Goal: Information Seeking & Learning: Learn about a topic

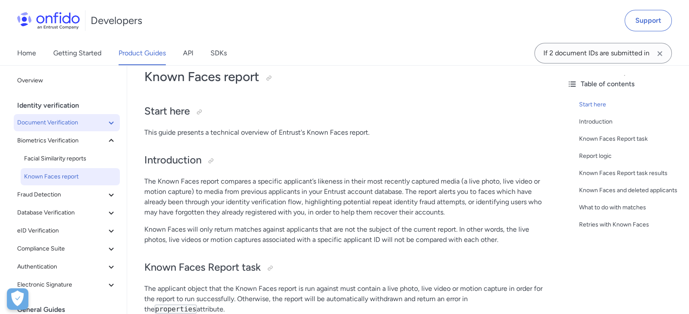
click at [51, 125] on span "Document Verification" at bounding box center [61, 123] width 89 height 10
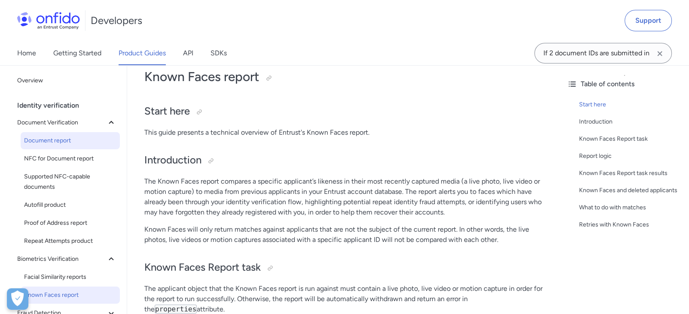
click at [52, 149] on div "Document report" at bounding box center [73, 141] width 99 height 18
click at [54, 142] on span "Document report" at bounding box center [70, 141] width 92 height 10
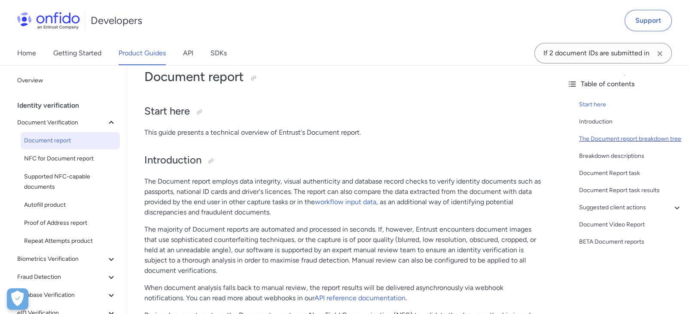
click at [607, 144] on div "The Document report breakdown tree" at bounding box center [630, 139] width 103 height 10
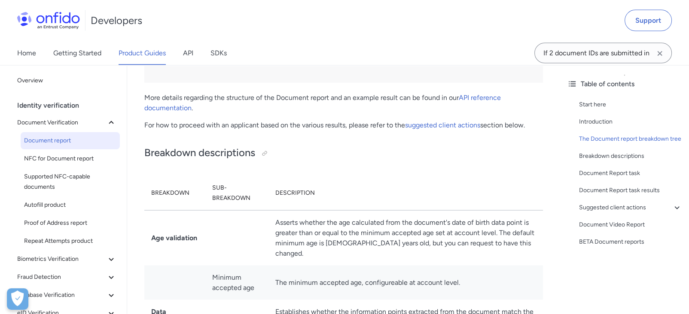
scroll to position [1896, 0]
click at [473, 99] on link "API reference documentation" at bounding box center [322, 103] width 356 height 18
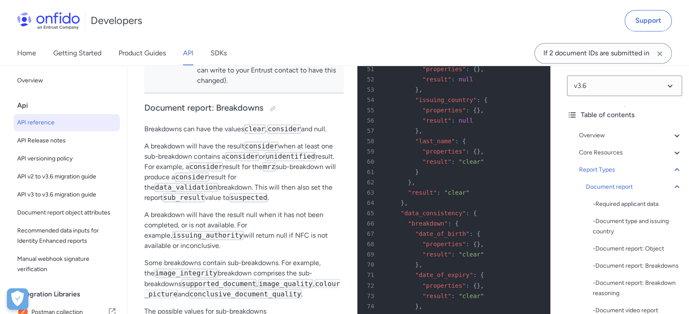
scroll to position [34886, 0]
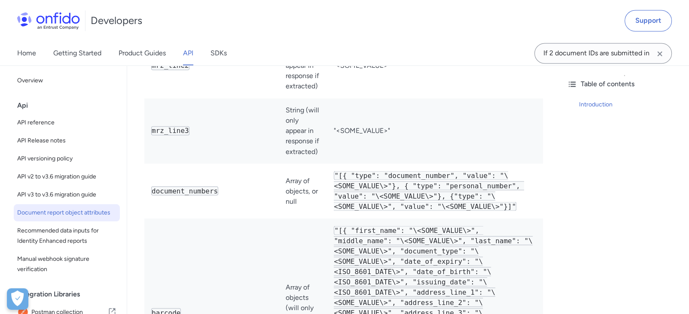
scroll to position [1527, 0]
click at [45, 124] on span "API reference" at bounding box center [66, 123] width 99 height 10
select select "http"
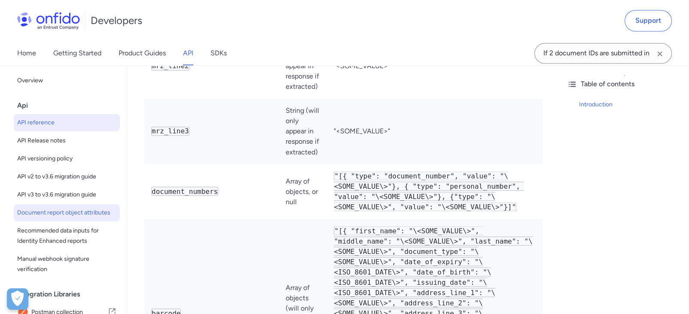
select select "http"
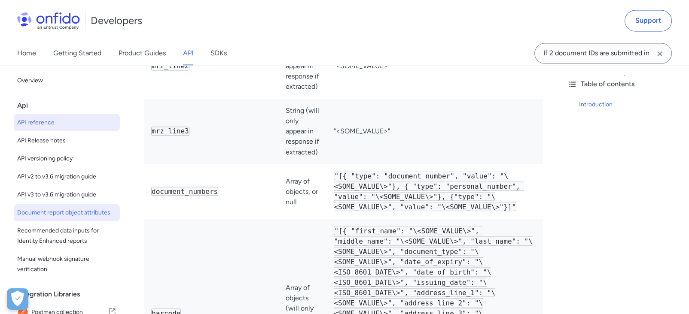
select select "http"
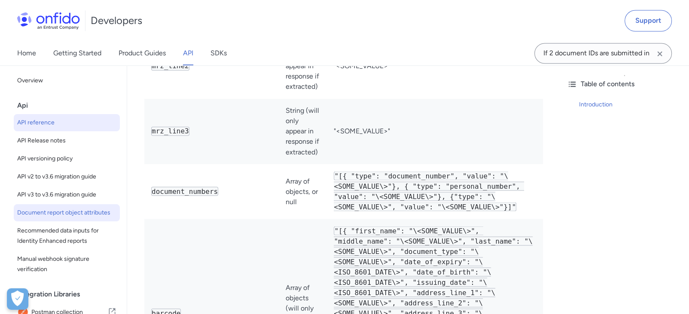
select select "http"
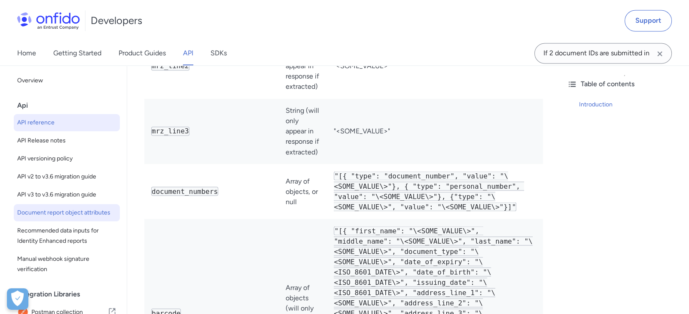
select select "http"
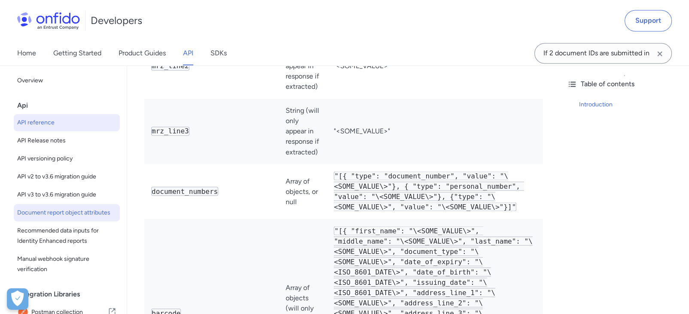
select select "http"
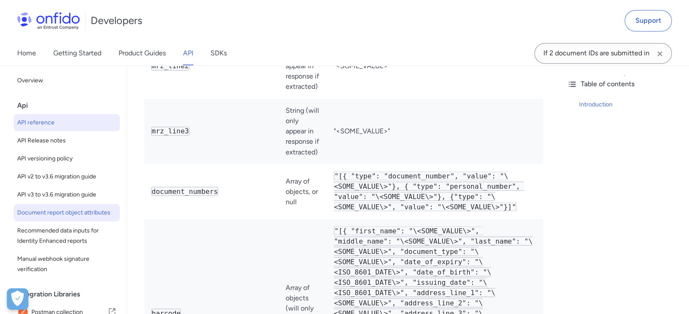
select select "http"
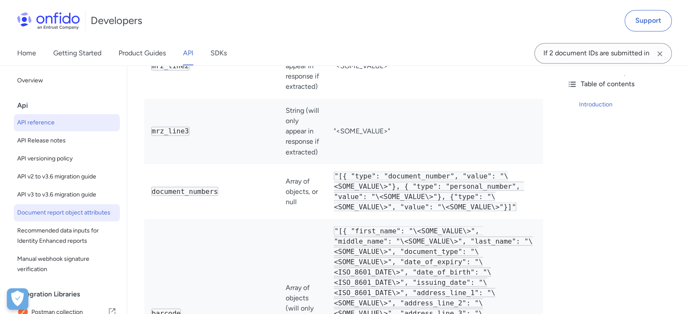
select select "http"
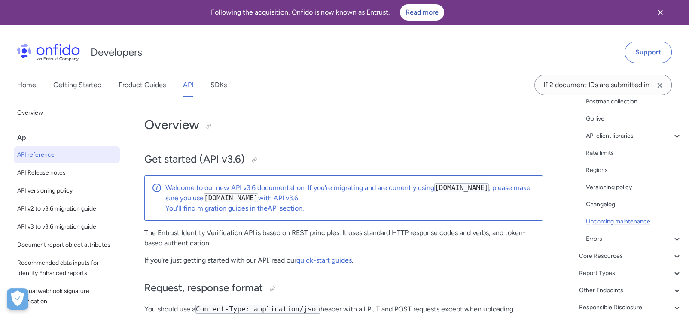
scroll to position [159, 0]
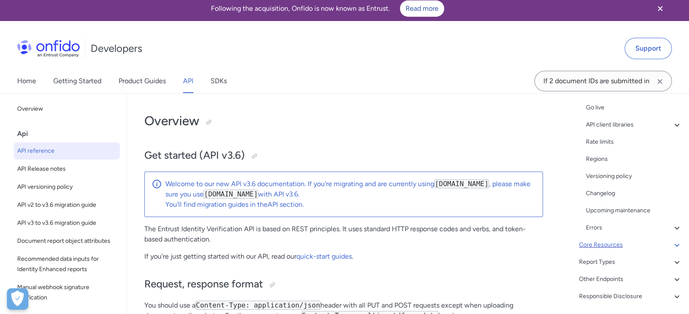
click at [623, 240] on div "Core Resources" at bounding box center [630, 245] width 103 height 10
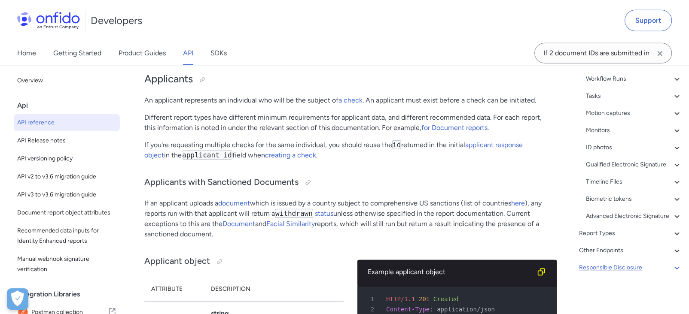
scroll to position [414, 0]
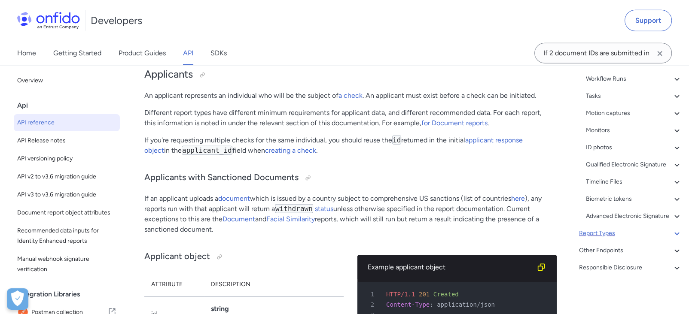
click at [617, 236] on div "Report Types" at bounding box center [630, 233] width 103 height 10
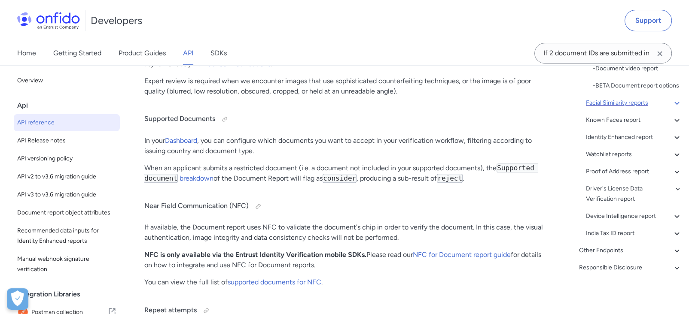
click at [628, 107] on div "Facial Similarity reports" at bounding box center [634, 103] width 96 height 10
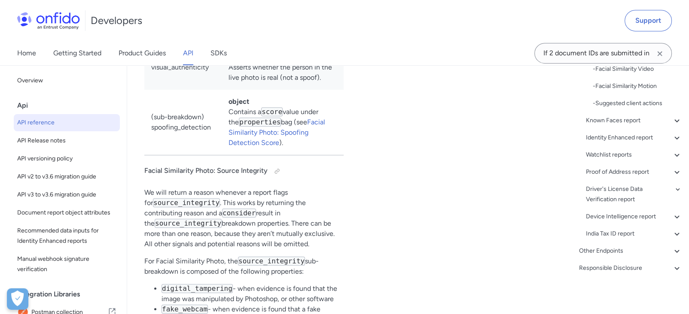
scroll to position [44018, 0]
drag, startPoint x: 151, startPoint y: 126, endPoint x: 311, endPoint y: 285, distance: 225.6
copy table "Attribute Format Possible values result String "clear" , "consider" image_integ…"
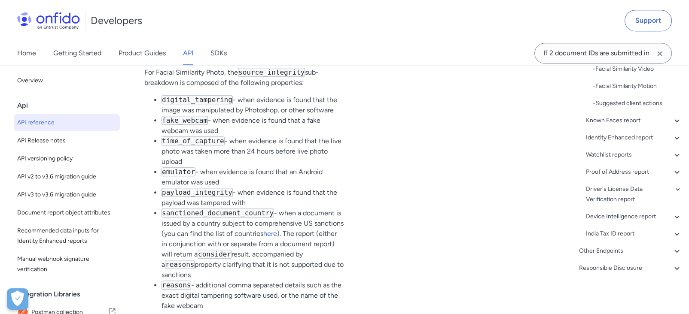
scroll to position [44208, 0]
drag, startPoint x: 209, startPoint y: 207, endPoint x: 136, endPoint y: 117, distance: 115.4
copy div "1: source_integrity may contain reasons under the properties bag (see Facial Si…"
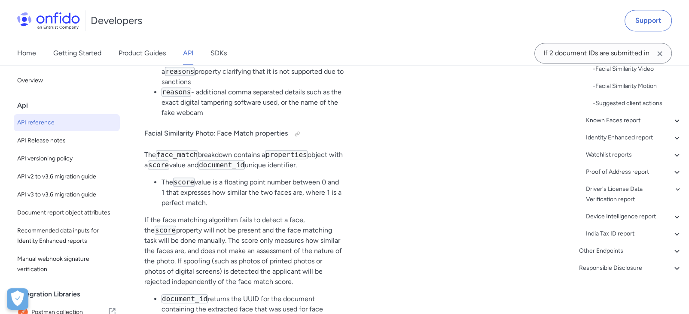
scroll to position [44400, 0]
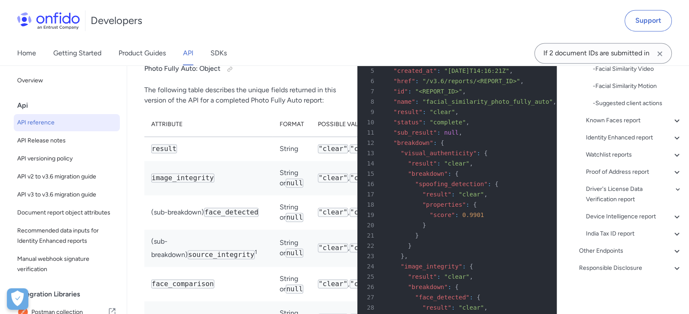
scroll to position [44877, 0]
drag, startPoint x: 151, startPoint y: 93, endPoint x: 303, endPoint y: 120, distance: 154.4
copy table "Breakdown Description image_integrity object Asserts whether the quality and in…"
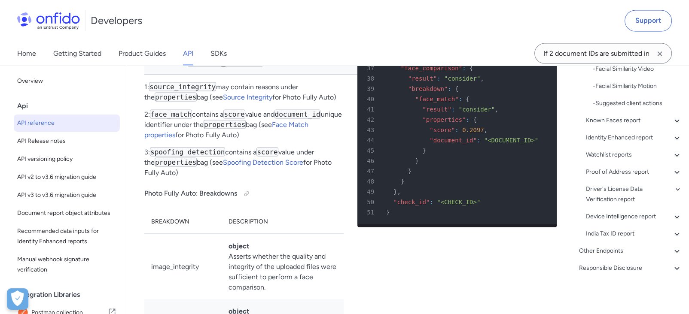
scroll to position [45211, 0]
drag, startPoint x: 143, startPoint y: 187, endPoint x: 323, endPoint y: 137, distance: 186.7
copy div "For Facial Similarity Photo, the source_integrity sub-breakdown is composed of …"
drag, startPoint x: 143, startPoint y: 176, endPoint x: 317, endPoint y: 226, distance: 181.1
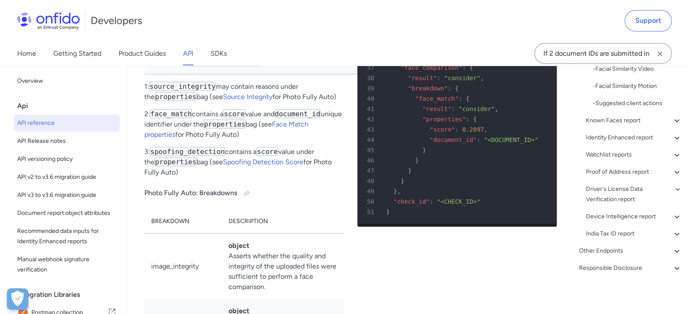
copy div "The face_match breakdown contains a properties object with a score value and do…"
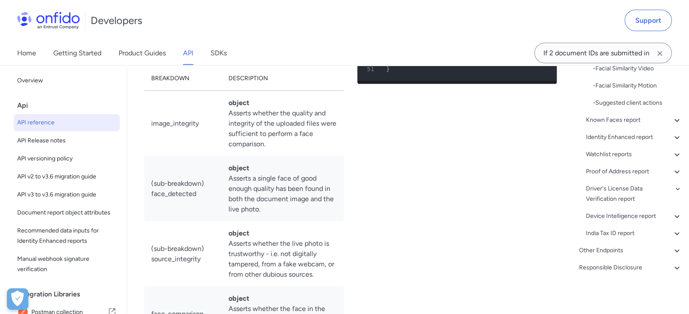
scroll to position [45354, 0]
drag, startPoint x: 389, startPoint y: 220, endPoint x: 384, endPoint y: 240, distance: 20.6
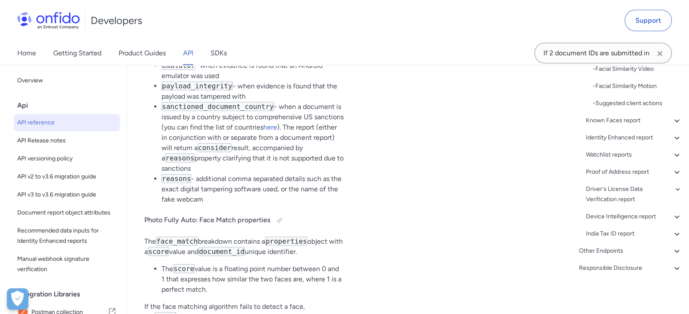
scroll to position [46021, 0]
drag, startPoint x: 149, startPoint y: 207, endPoint x: 313, endPoint y: 187, distance: 165.7
copy table "Attribute Format Possible values result String "clear" , "consider" image_integ…"
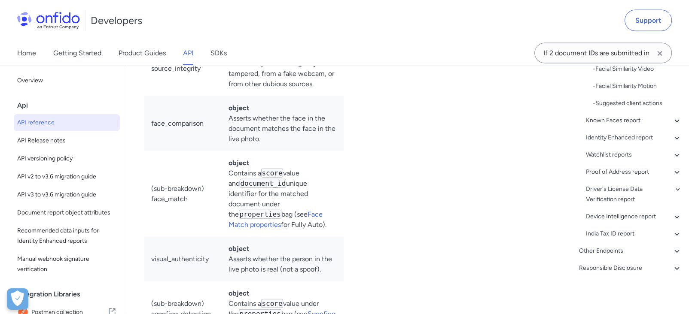
copy h4 "Photo Fully Auto: Object"
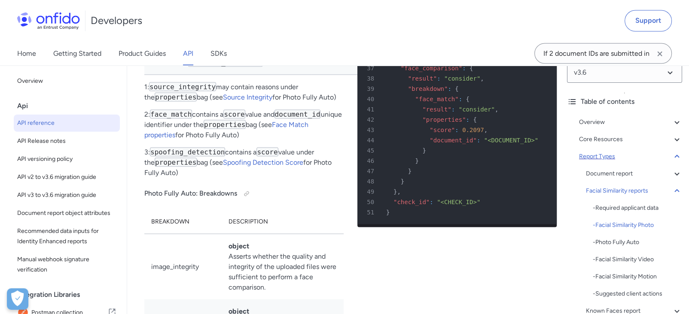
scroll to position [13, 0]
click at [636, 226] on div "- Facial Similarity Photo" at bounding box center [637, 225] width 89 height 10
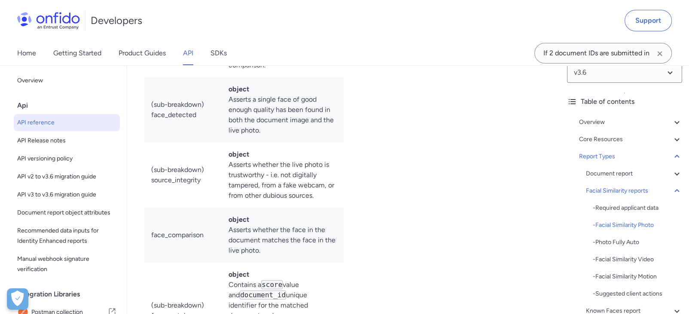
copy h4 "Facial Similarity Photo: Object"
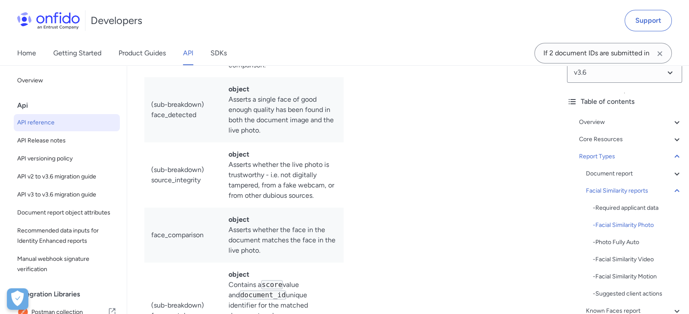
copy h4 "Facial Similarity Photo: Object"
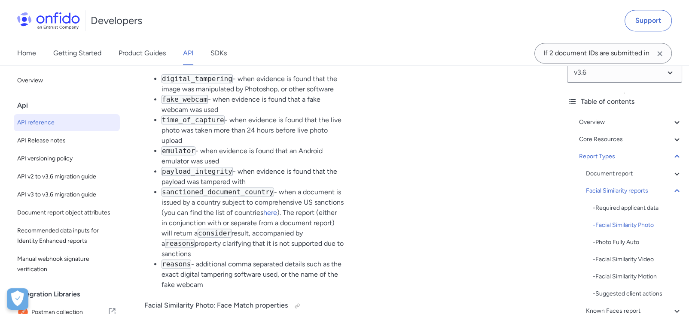
scroll to position [44229, 0]
click at [621, 242] on div "- Photo Fully Auto" at bounding box center [637, 243] width 89 height 10
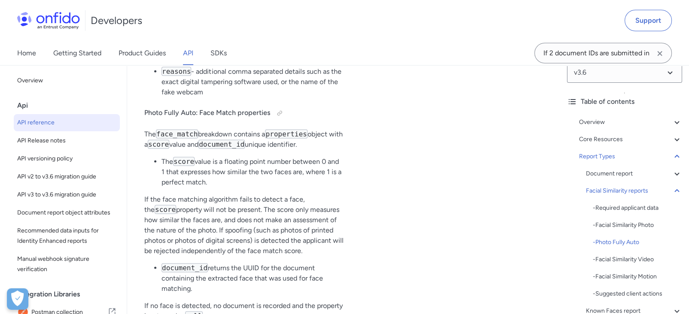
scroll to position [46128, 0]
drag, startPoint x: 149, startPoint y: 234, endPoint x: 240, endPoint y: 266, distance: 96.8
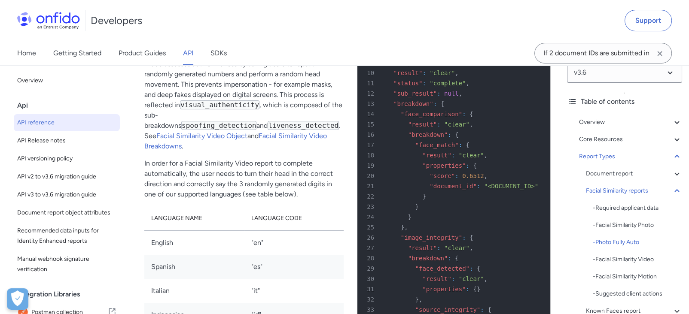
scroll to position [46652, 0]
drag, startPoint x: 151, startPoint y: 139, endPoint x: 292, endPoint y: 181, distance: 147.0
copy table "Breakdown Description image_integrity object Asserts whether the quality and in…"
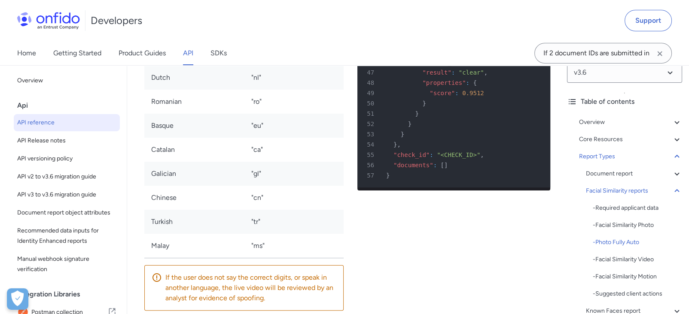
scroll to position [47033, 0]
drag, startPoint x: 145, startPoint y: 149, endPoint x: 228, endPoint y: 158, distance: 83.3
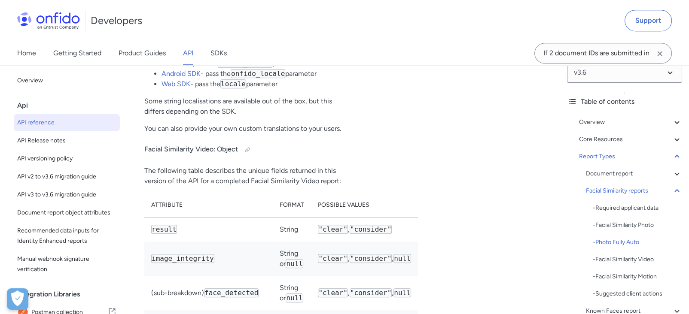
scroll to position [47415, 0]
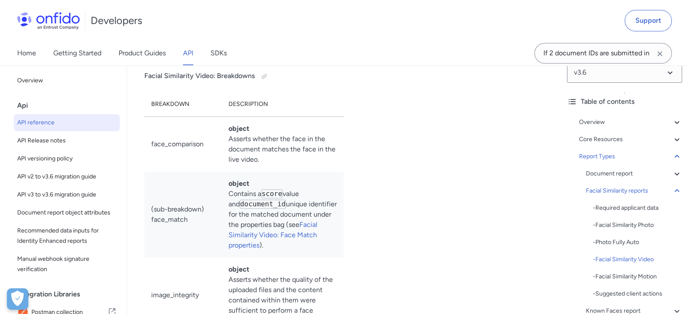
scroll to position [47988, 0]
drag, startPoint x: 149, startPoint y: 184, endPoint x: 267, endPoint y: 262, distance: 141.6
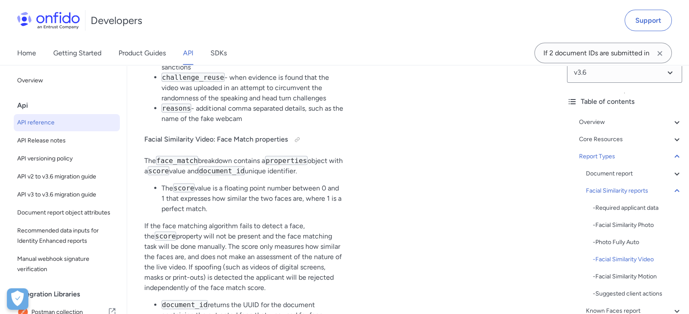
scroll to position [48799, 0]
drag, startPoint x: 152, startPoint y: 149, endPoint x: 311, endPoint y: 219, distance: 172.9
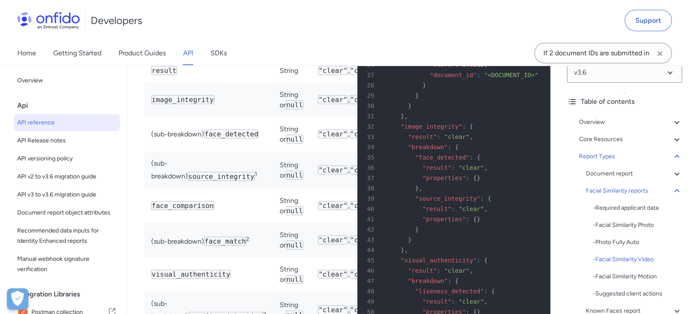
scroll to position [49562, 0]
drag, startPoint x: 150, startPoint y: 180, endPoint x: 313, endPoint y: 116, distance: 174.2
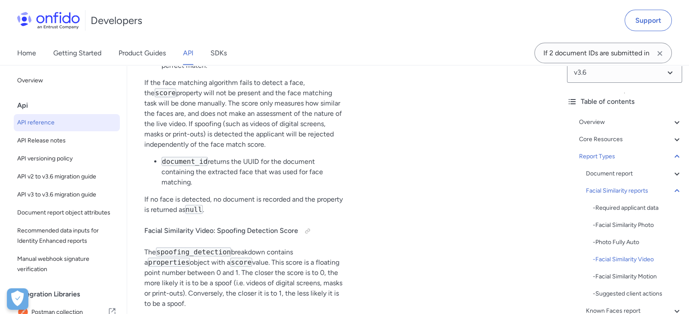
scroll to position [48942, 0]
drag, startPoint x: 295, startPoint y: 109, endPoint x: 143, endPoint y: 224, distance: 191.0
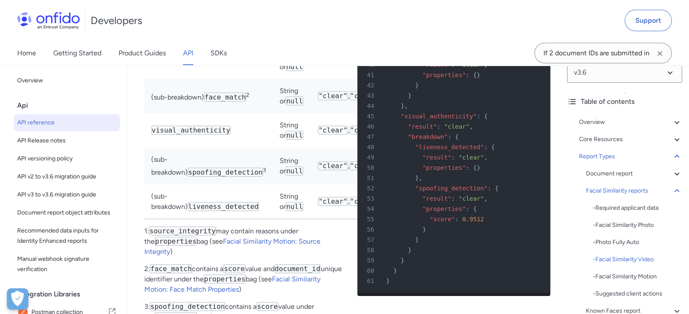
scroll to position [49706, 0]
drag, startPoint x: 263, startPoint y: 293, endPoint x: 158, endPoint y: 109, distance: 212.3
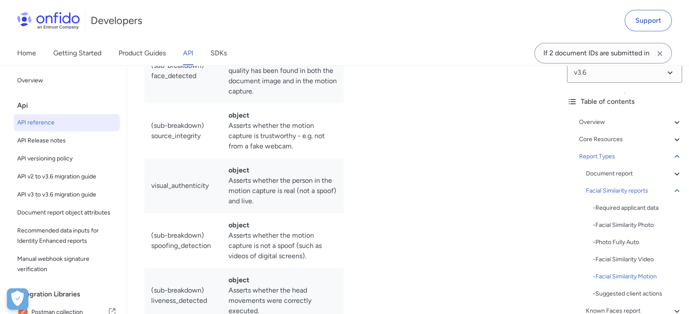
scroll to position [50278, 0]
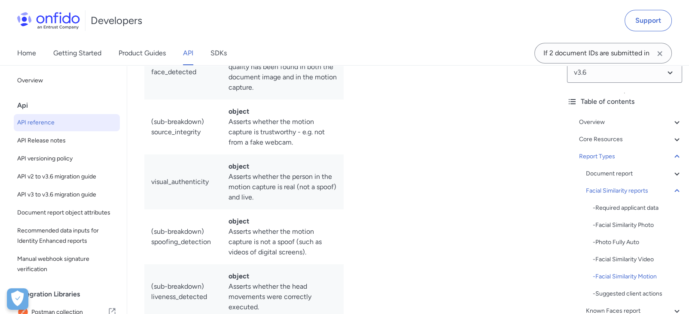
click at [298, 122] on div "Facial Similarity Motion In the Facial Similarity Motion report, motion capture…" at bounding box center [243, 1] width 199 height 1927
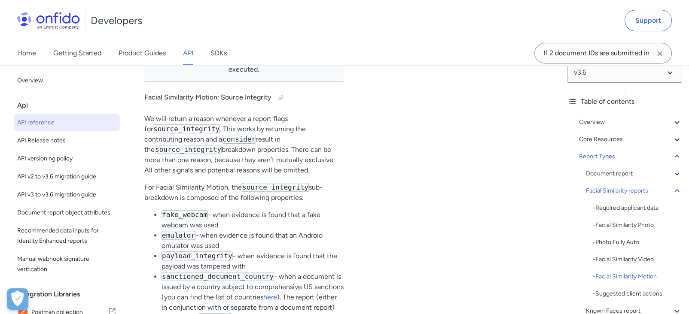
scroll to position [50516, 0]
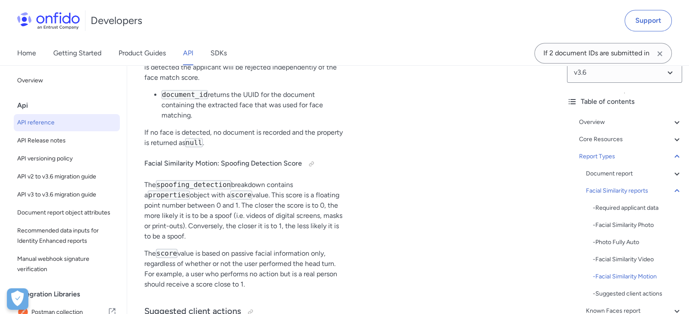
scroll to position [50946, 0]
drag, startPoint x: 150, startPoint y: 185, endPoint x: 320, endPoint y: 156, distance: 172.6
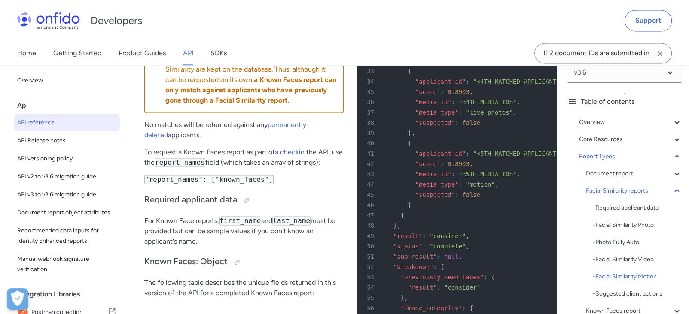
scroll to position [51613, 0]
drag, startPoint x: 146, startPoint y: 174, endPoint x: 307, endPoint y: 160, distance: 160.7
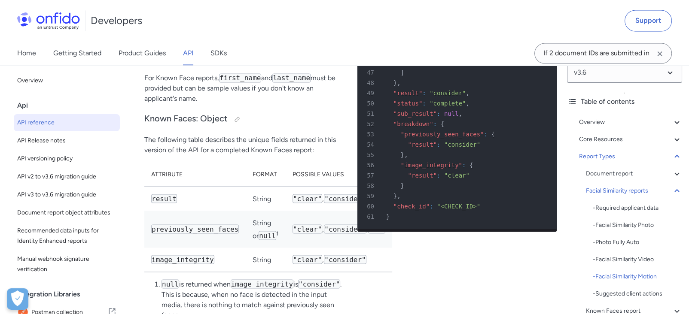
scroll to position [51756, 0]
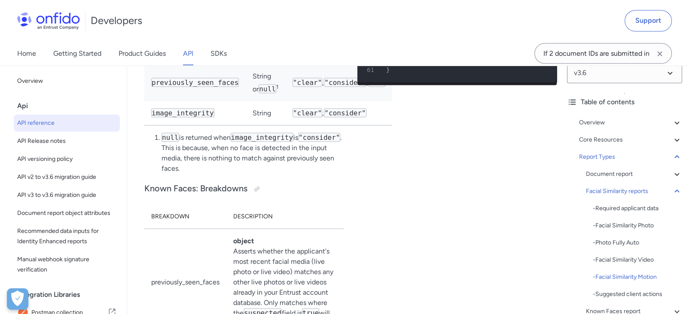
drag, startPoint x: 151, startPoint y: 131, endPoint x: 268, endPoint y: 158, distance: 119.6
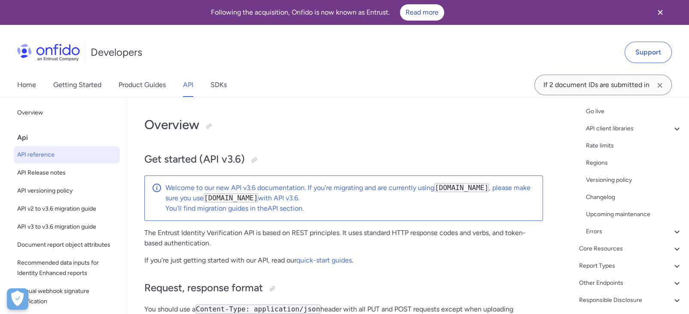
scroll to position [0, 0]
click at [626, 247] on div "Core Resources" at bounding box center [630, 249] width 103 height 10
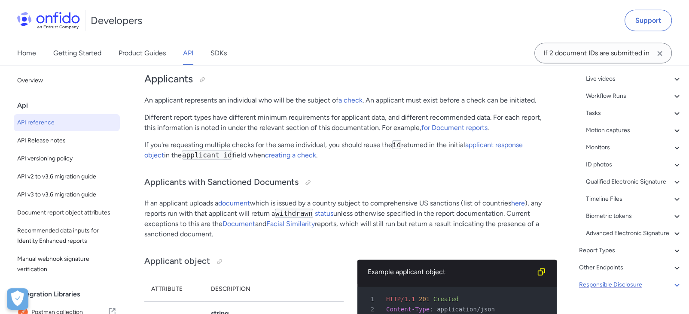
scroll to position [414, 0]
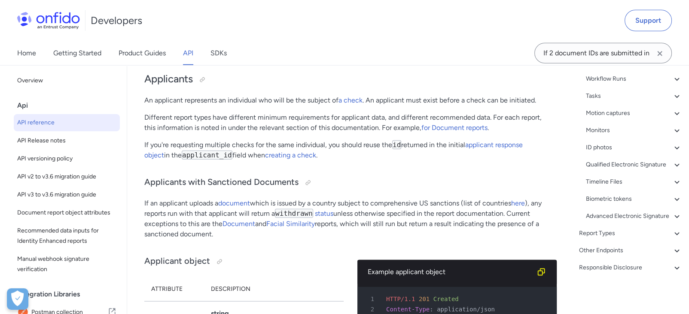
click at [612, 230] on div "Report Types" at bounding box center [630, 233] width 103 height 10
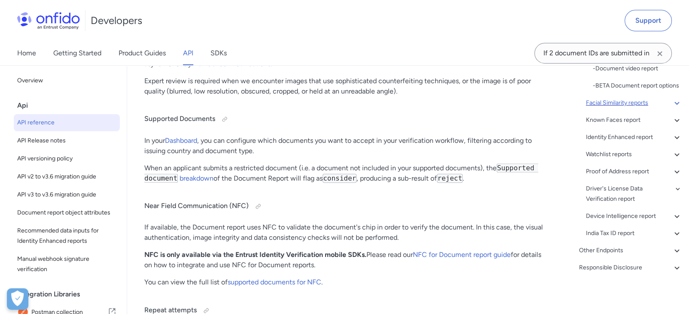
click at [602, 100] on div "Facial Similarity reports" at bounding box center [634, 103] width 96 height 10
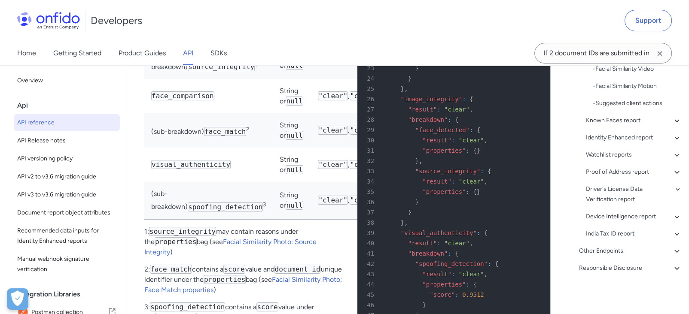
scroll to position [43254, 0]
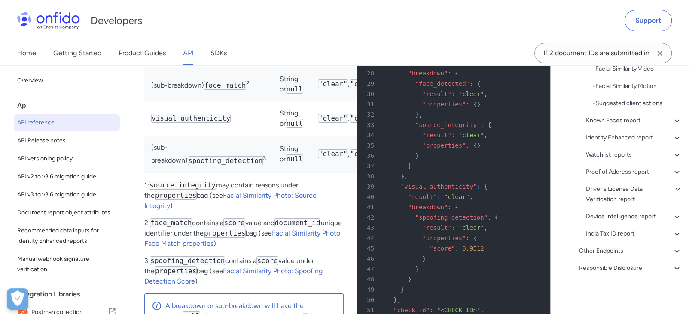
scroll to position [43301, 0]
drag, startPoint x: 151, startPoint y: 132, endPoint x: 445, endPoint y: 234, distance: 311.0
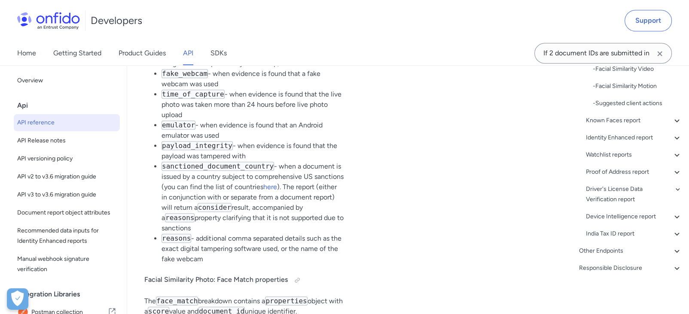
scroll to position [44255, 0]
drag, startPoint x: 143, startPoint y: 148, endPoint x: 212, endPoint y: 158, distance: 69.5
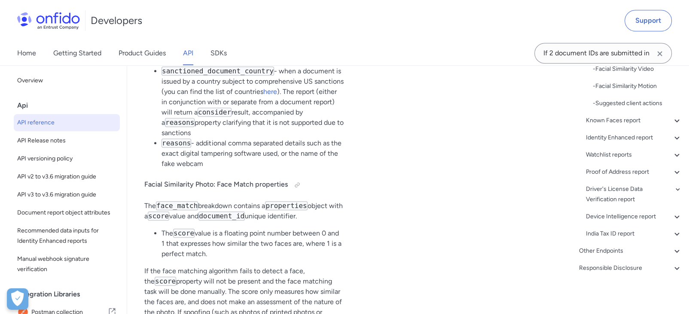
scroll to position [44350, 0]
drag, startPoint x: 146, startPoint y: 157, endPoint x: 326, endPoint y: 183, distance: 181.4
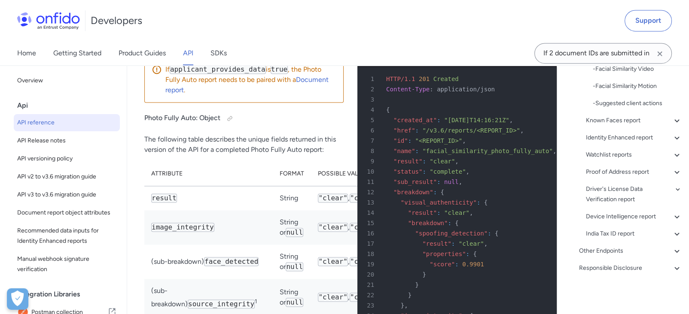
drag, startPoint x: 147, startPoint y: 155, endPoint x: 302, endPoint y: 170, distance: 156.2
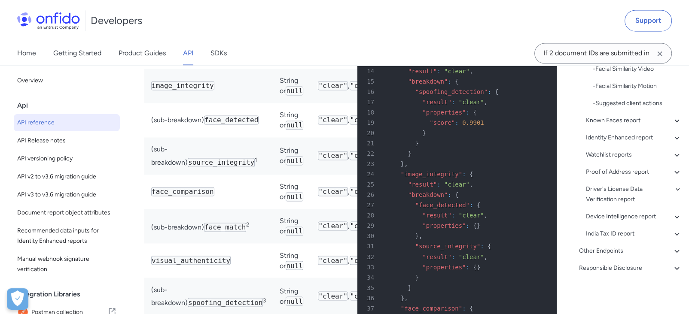
scroll to position [44970, 0]
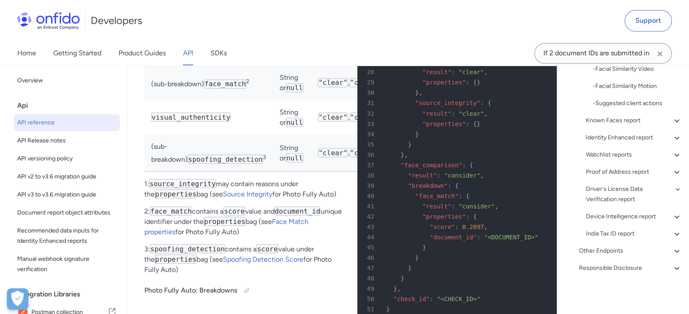
drag, startPoint x: 145, startPoint y: 140, endPoint x: 262, endPoint y: 235, distance: 150.5
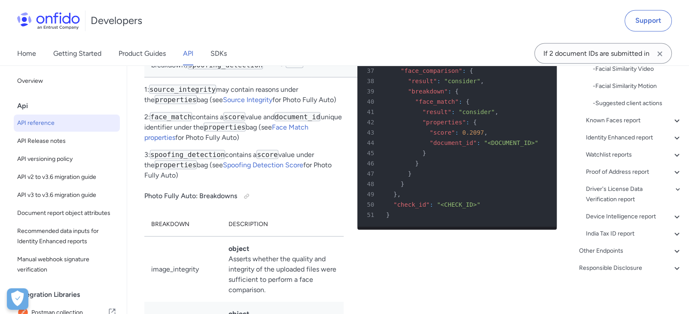
scroll to position [45208, 0]
drag, startPoint x: 141, startPoint y: 178, endPoint x: 146, endPoint y: 178, distance: 5.2
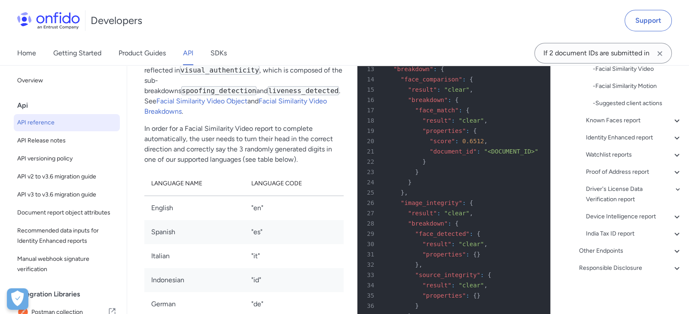
scroll to position [46688, 0]
drag, startPoint x: 204, startPoint y: 223, endPoint x: 303, endPoint y: 139, distance: 129.2
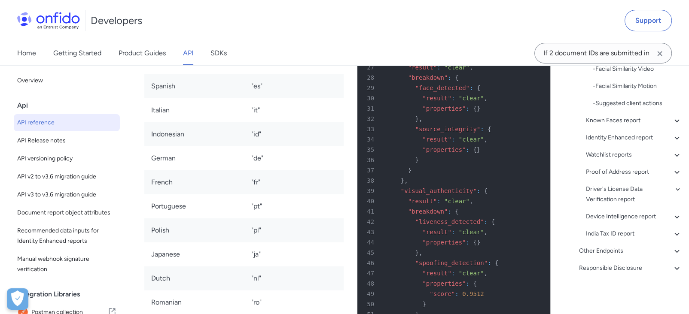
scroll to position [46831, 0]
drag, startPoint x: 235, startPoint y: 262, endPoint x: 160, endPoint y: 140, distance: 144.2
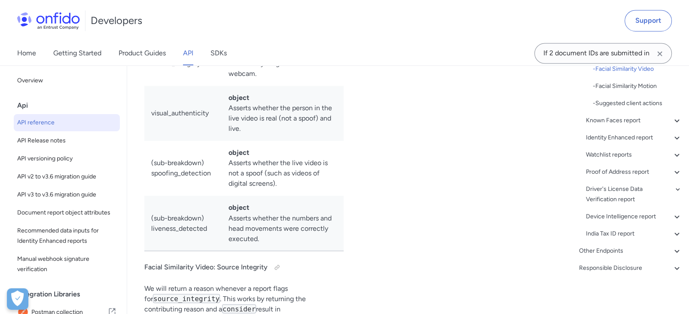
scroll to position [48358, 0]
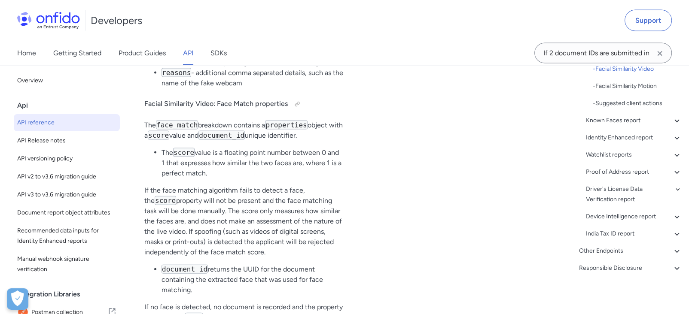
scroll to position [48835, 0]
drag, startPoint x: 150, startPoint y: 113, endPoint x: 312, endPoint y: 179, distance: 175.5
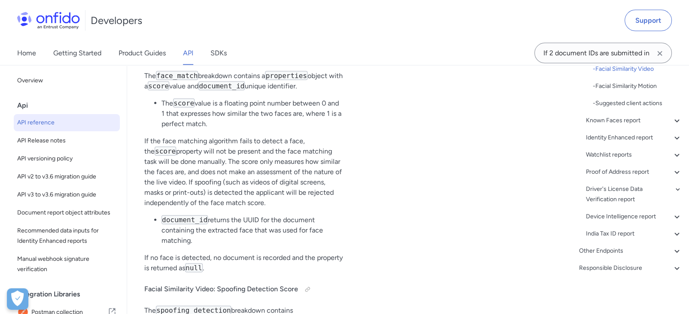
scroll to position [48883, 0]
drag, startPoint x: 201, startPoint y: 241, endPoint x: 139, endPoint y: 154, distance: 106.5
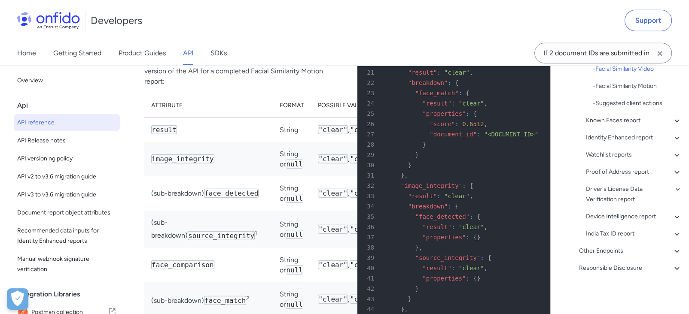
scroll to position [49503, 0]
drag, startPoint x: 145, startPoint y: 149, endPoint x: 313, endPoint y: 176, distance: 170.1
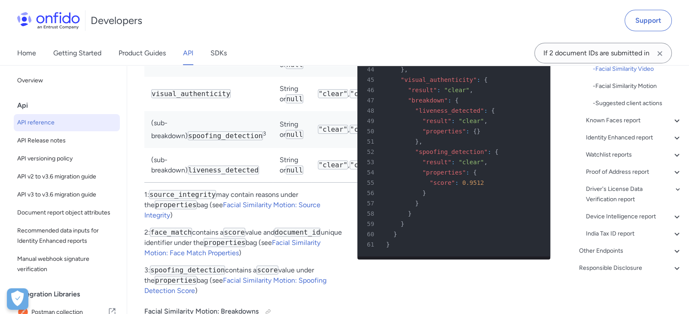
scroll to position [49742, 0]
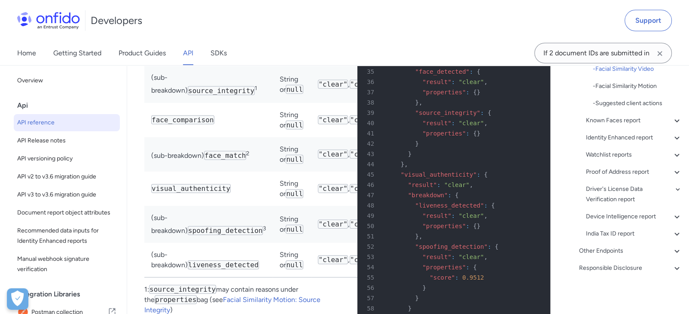
drag, startPoint x: 262, startPoint y: 256, endPoint x: 146, endPoint y: 142, distance: 161.9
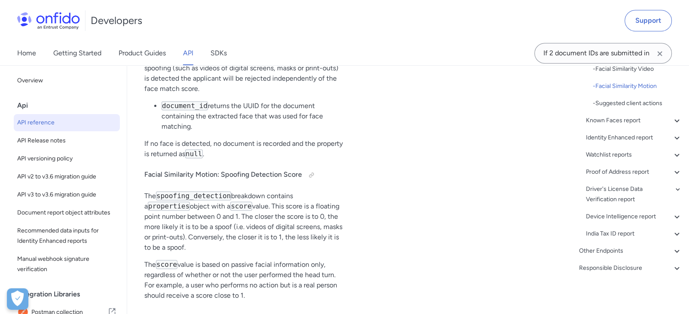
scroll to position [50935, 0]
drag, startPoint x: 145, startPoint y: 98, endPoint x: 314, endPoint y: 166, distance: 182.3
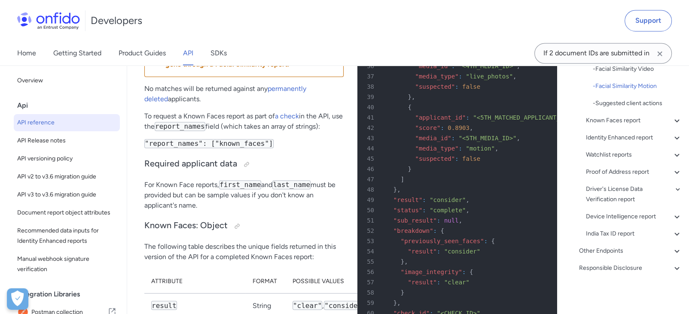
scroll to position [51649, 0]
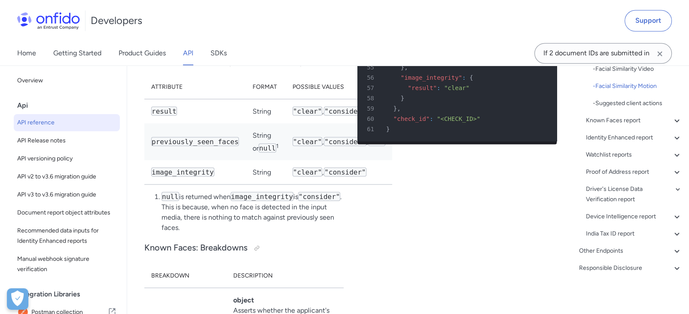
drag, startPoint x: 268, startPoint y: 188, endPoint x: 262, endPoint y: 195, distance: 9.1
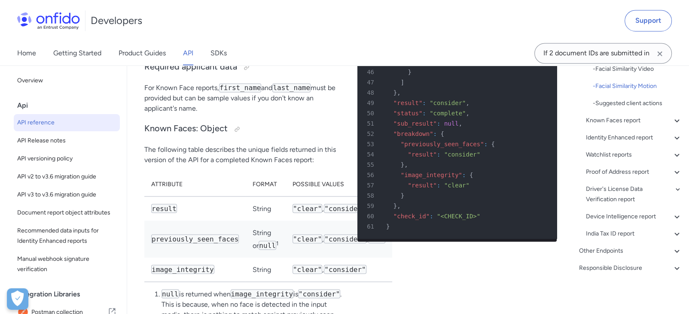
scroll to position [51746, 0]
drag, startPoint x: 263, startPoint y: 216, endPoint x: 145, endPoint y: 162, distance: 129.9
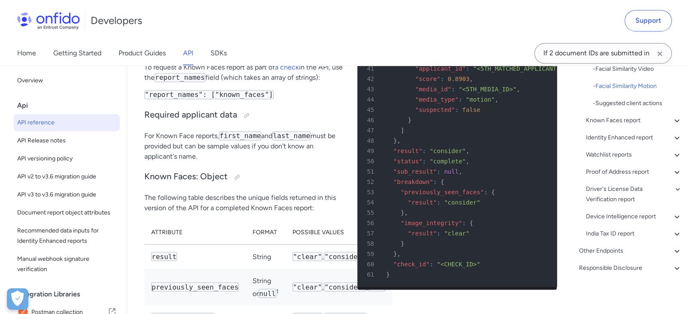
scroll to position [51697, 0]
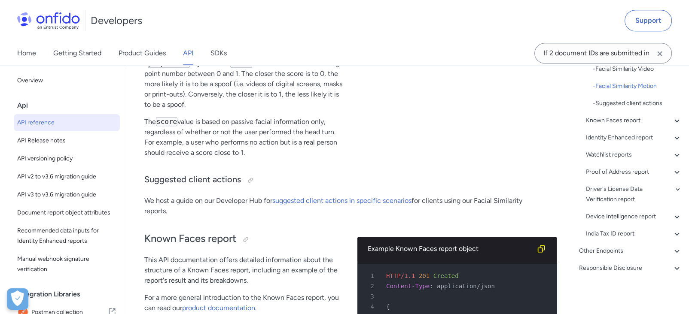
scroll to position [204, 0]
click at [676, 142] on div "v3.6 Table of contents Overview Get started (API v3.6) Request, response format…" at bounding box center [624, 189] width 129 height 249
drag, startPoint x: 681, startPoint y: 128, endPoint x: 685, endPoint y: 117, distance: 11.3
click at [685, 118] on div "v3.6 Table of contents Overview Get started (API v3.6) Request, response format…" at bounding box center [624, 189] width 129 height 249
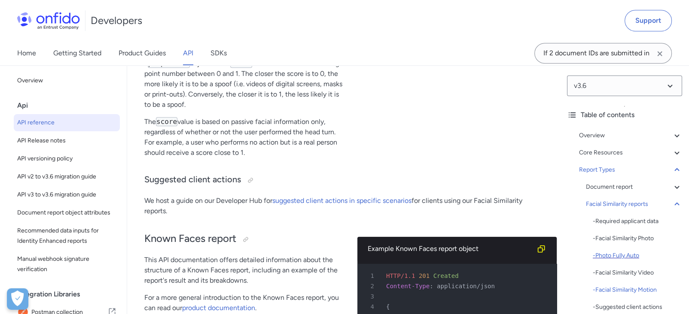
click at [629, 256] on div "- Photo Fully Auto" at bounding box center [637, 256] width 89 height 10
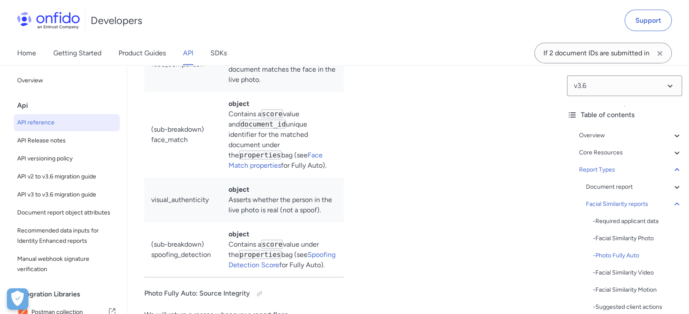
scroll to position [45602, 0]
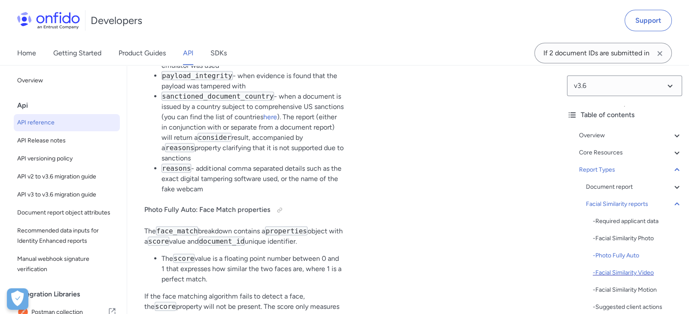
click at [639, 269] on div "- Facial Similarity Video" at bounding box center [637, 273] width 89 height 10
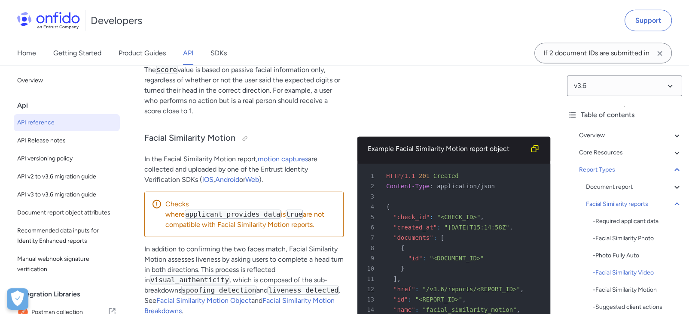
scroll to position [49193, 0]
